Goal: Task Accomplishment & Management: Use online tool/utility

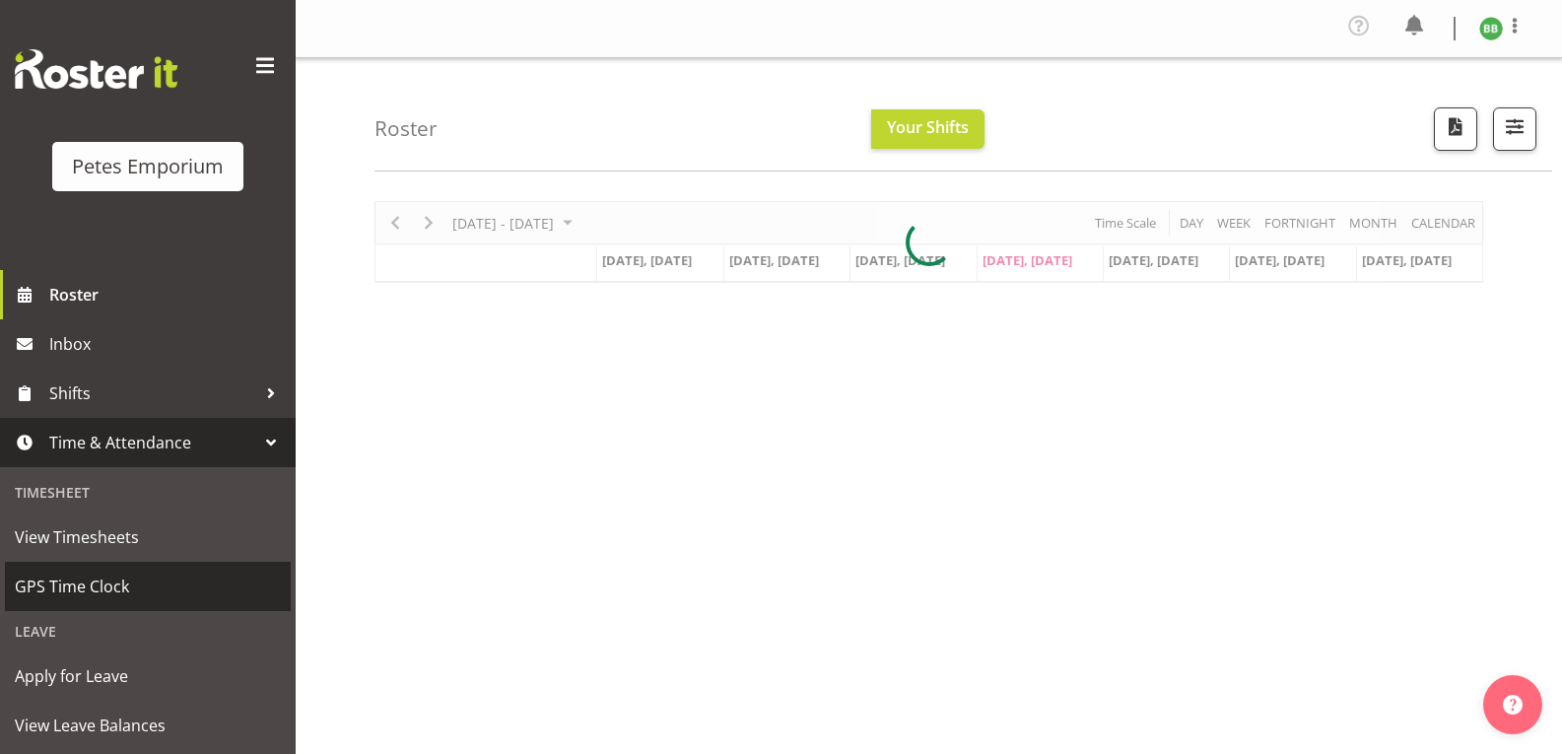
click at [144, 594] on span "GPS Time Clock" at bounding box center [148, 587] width 266 height 30
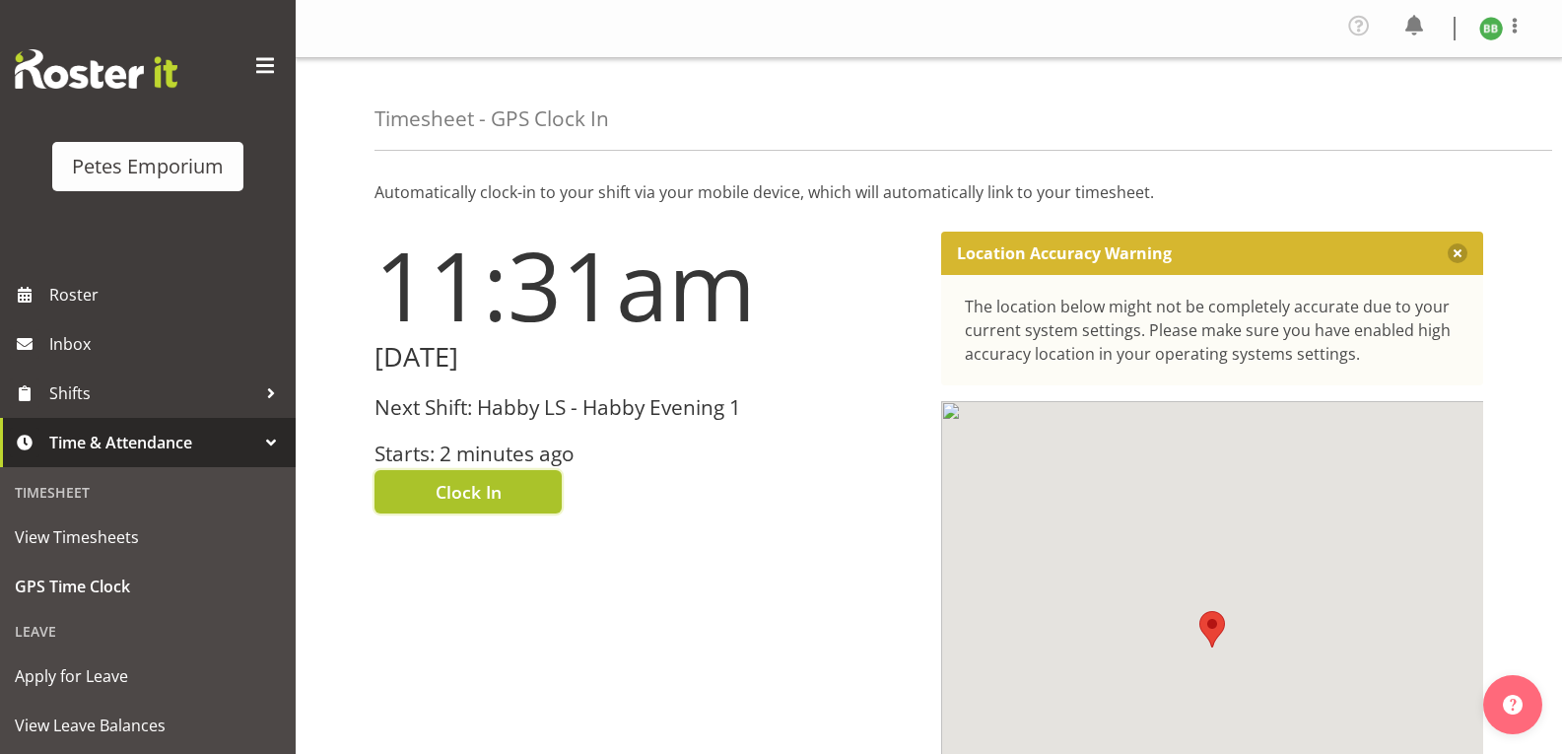
click at [463, 494] on span "Clock In" at bounding box center [469, 492] width 66 height 26
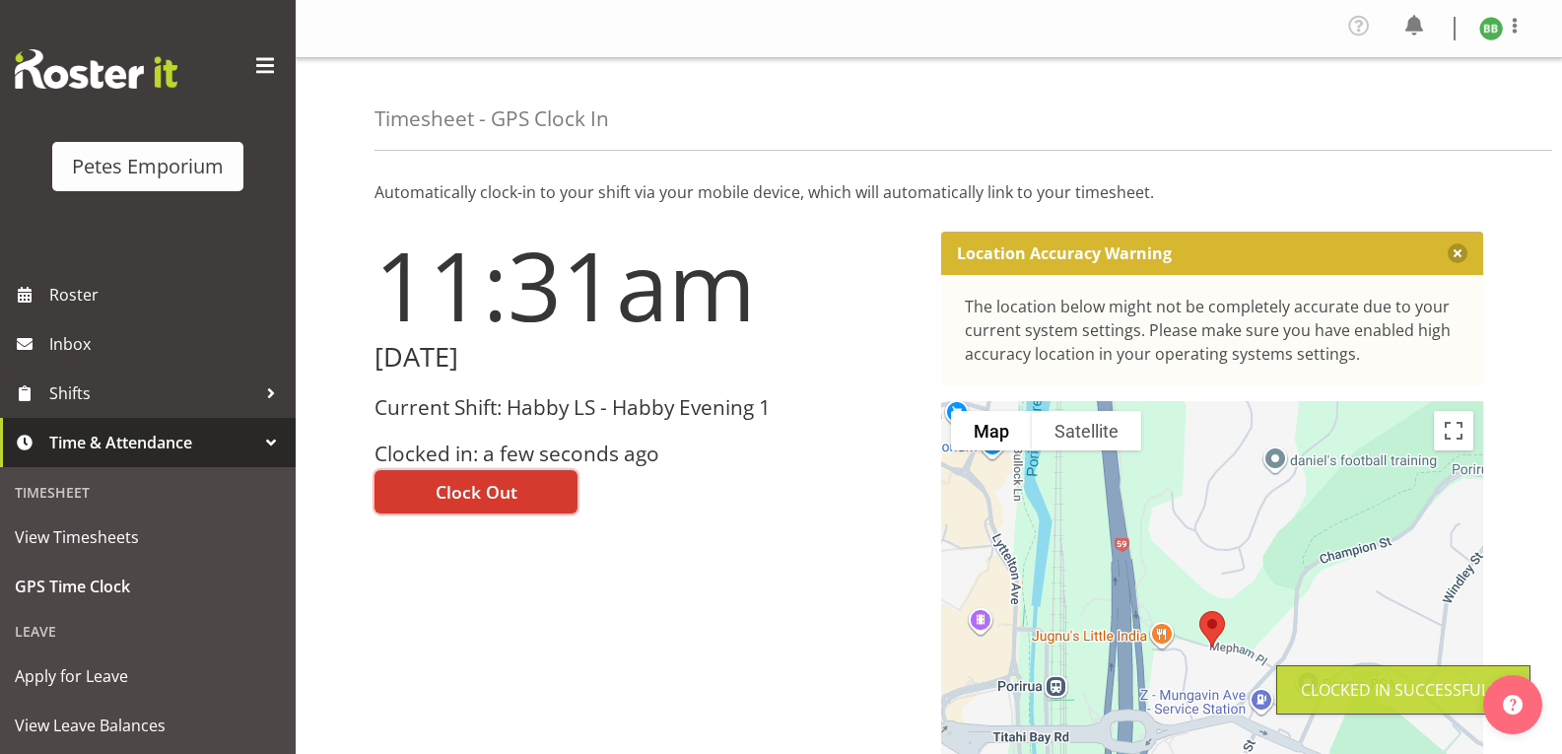
click at [1490, 35] on img at bounding box center [1491, 29] width 24 height 24
click at [1420, 111] on link "Log Out" at bounding box center [1432, 108] width 189 height 35
